Goal: Task Accomplishment & Management: Manage account settings

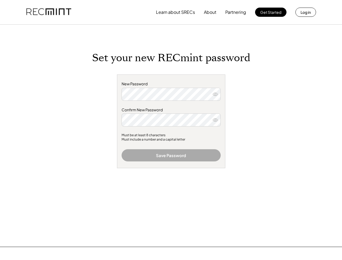
click at [171, 130] on div "New Password Confirm New Password Must be at least 8 characters Must include a …" at bounding box center [171, 121] width 108 height 94
click at [171, 12] on button "Learn about SRECs" at bounding box center [175, 12] width 39 height 11
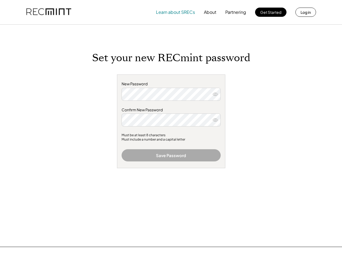
click at [49, 12] on img at bounding box center [48, 12] width 45 height 18
click at [236, 12] on button "Partnering" at bounding box center [235, 12] width 21 height 11
click at [175, 12] on button "Learn about SRECs" at bounding box center [175, 12] width 39 height 11
click at [210, 12] on button "About" at bounding box center [210, 12] width 12 height 11
